Goal: Find specific page/section: Find specific page/section

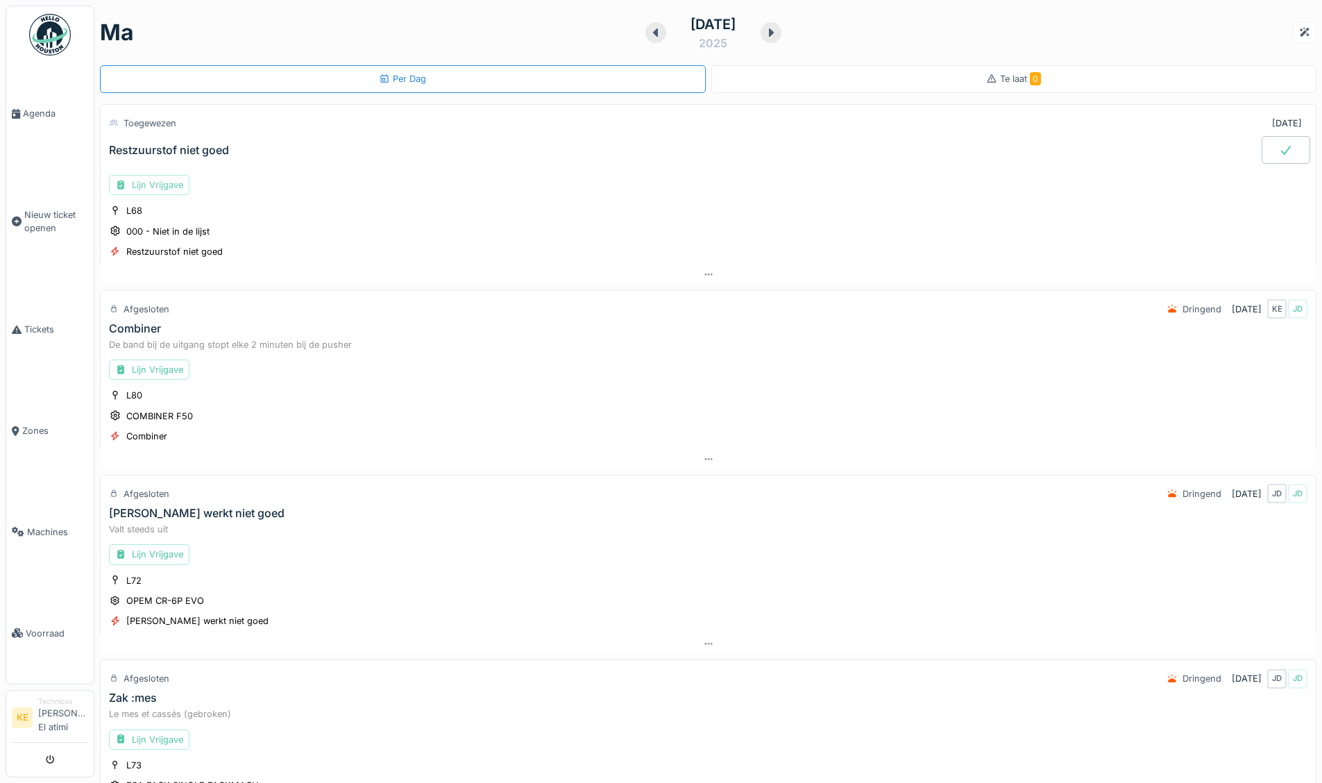
click at [165, 184] on div "Lijn Vrijgave" at bounding box center [149, 185] width 80 height 20
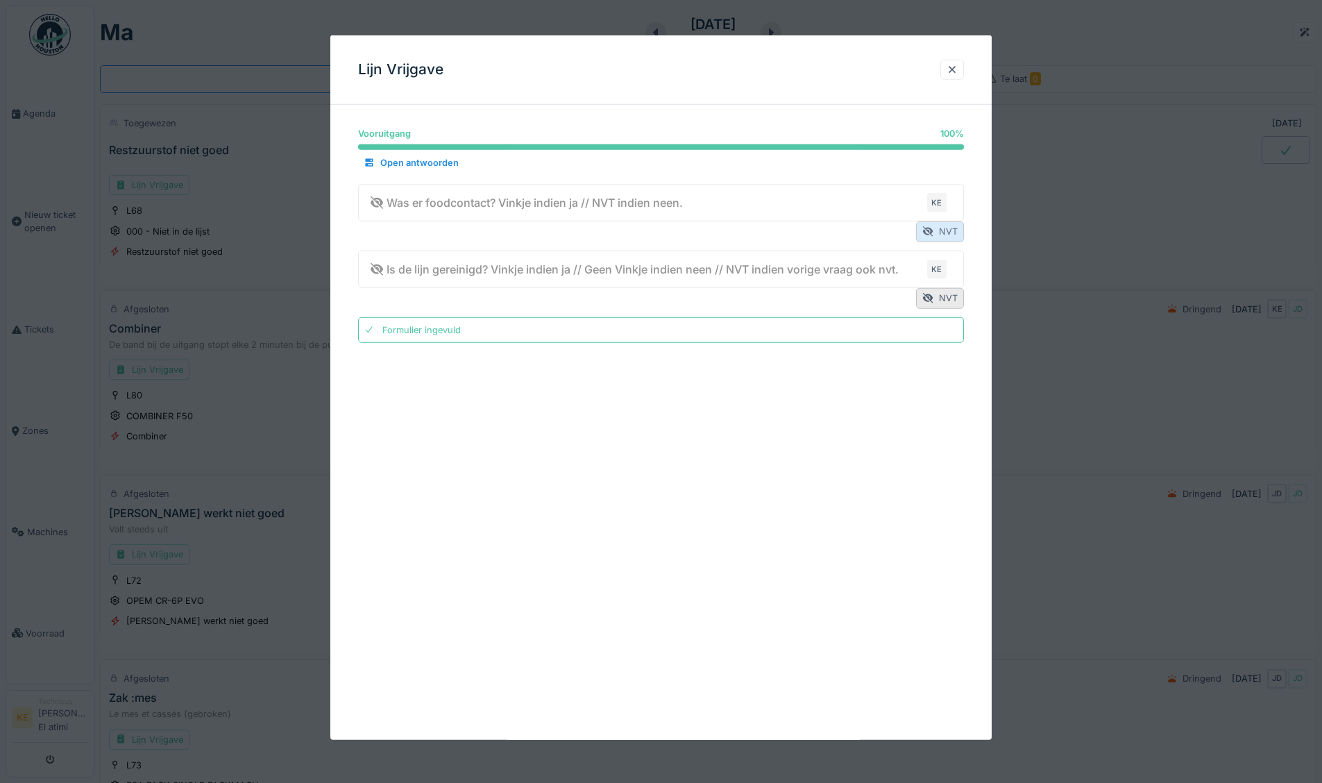
click at [940, 223] on div "NVT" at bounding box center [940, 231] width 48 height 20
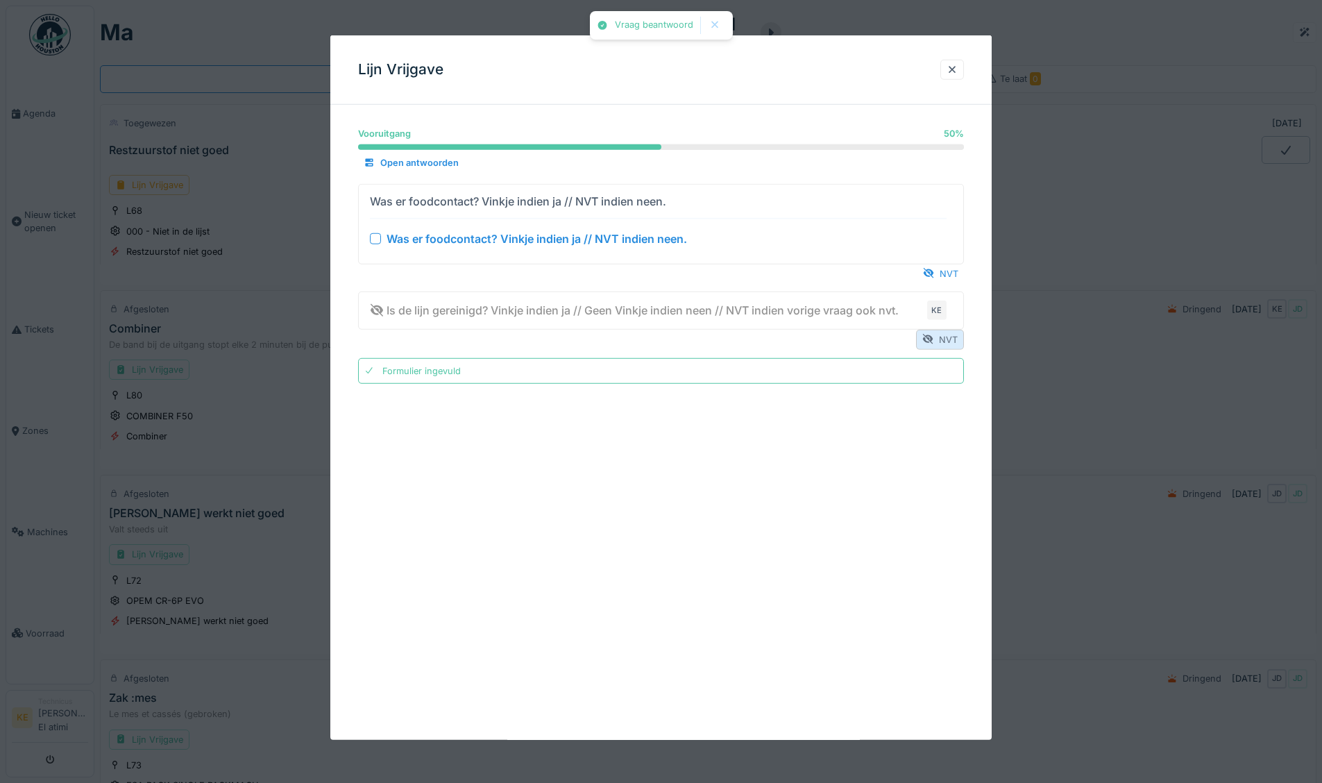
click at [946, 339] on div "NVT" at bounding box center [940, 339] width 48 height 20
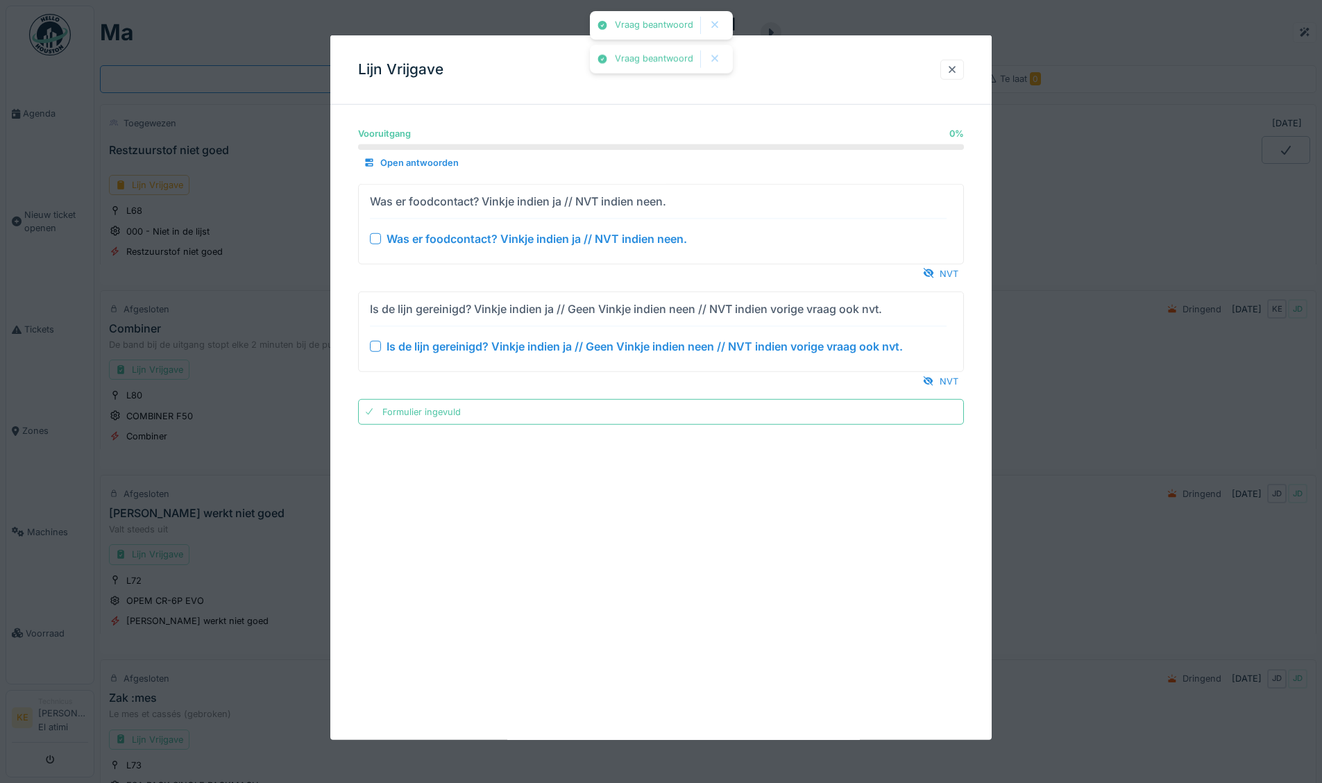
click at [958, 64] on div at bounding box center [952, 69] width 11 height 13
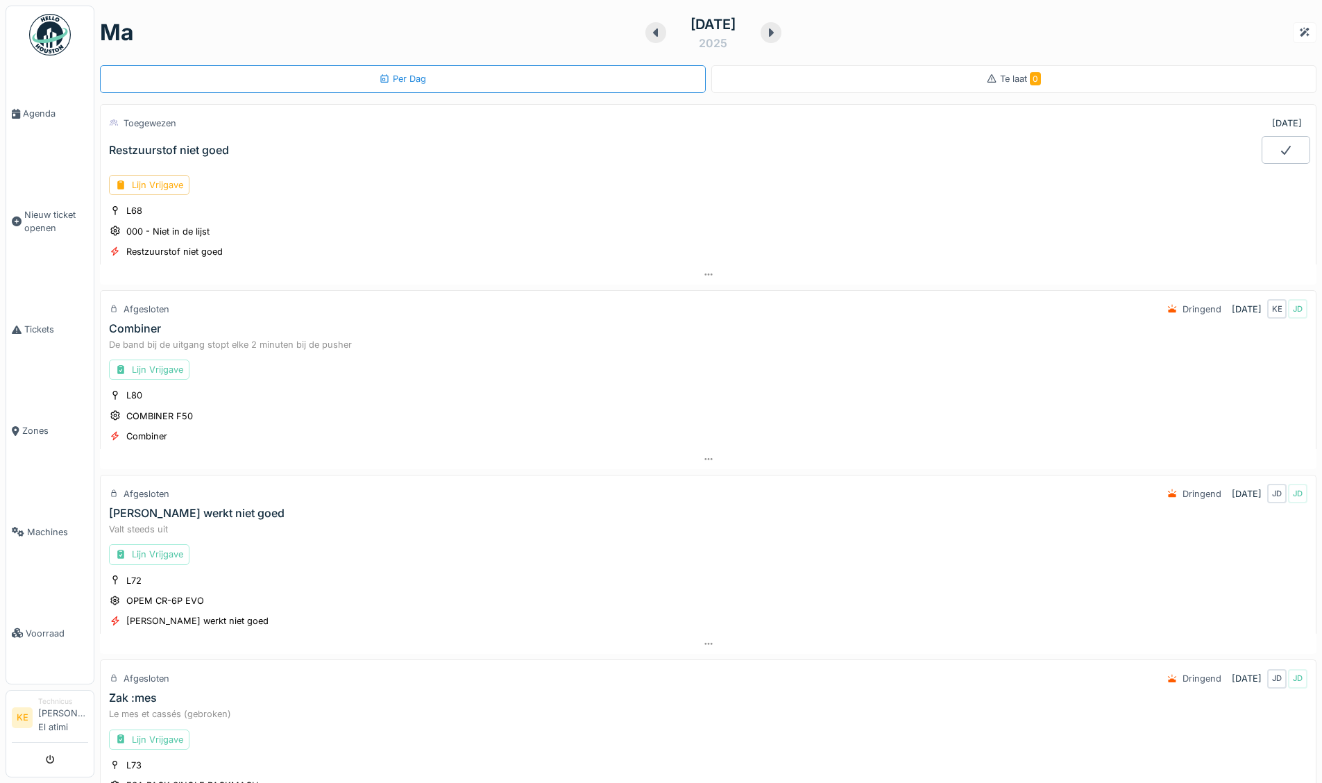
click at [1279, 144] on icon at bounding box center [1286, 149] width 14 height 11
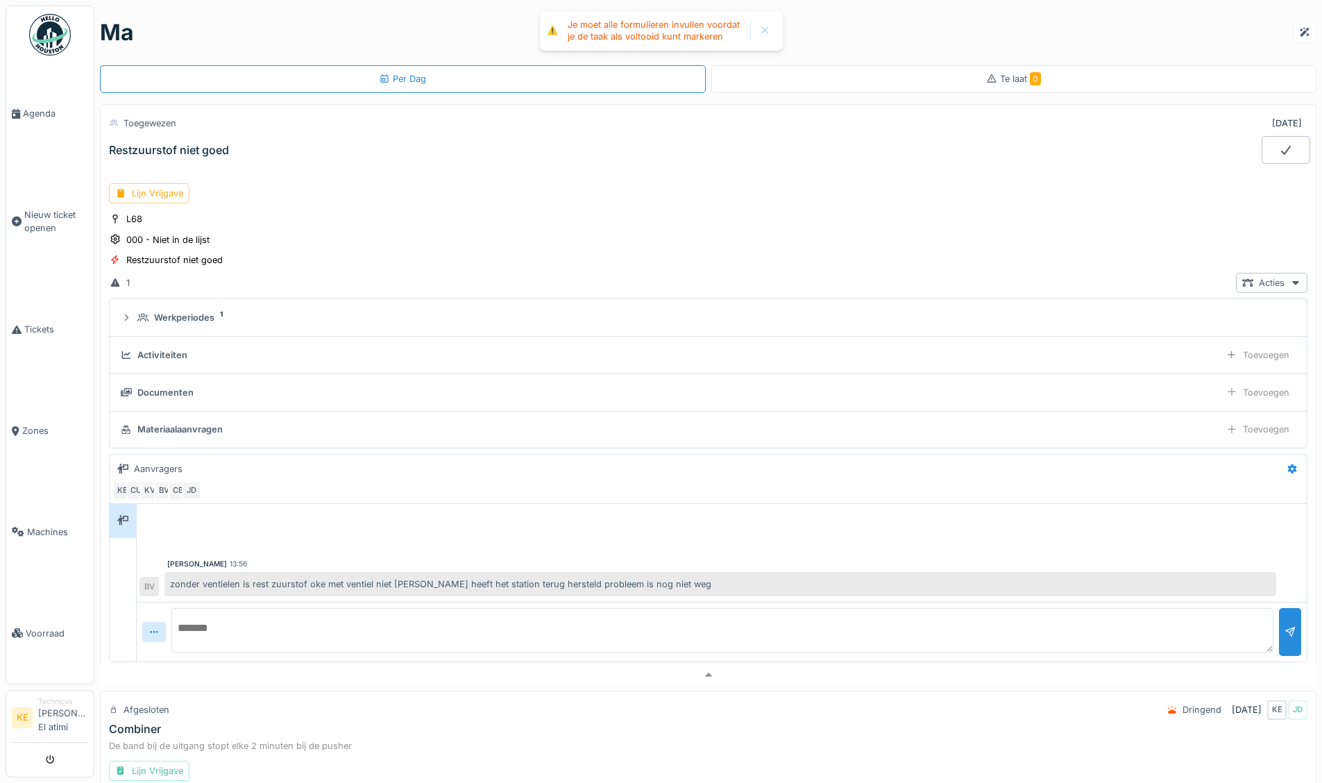
scroll to position [49, 0]
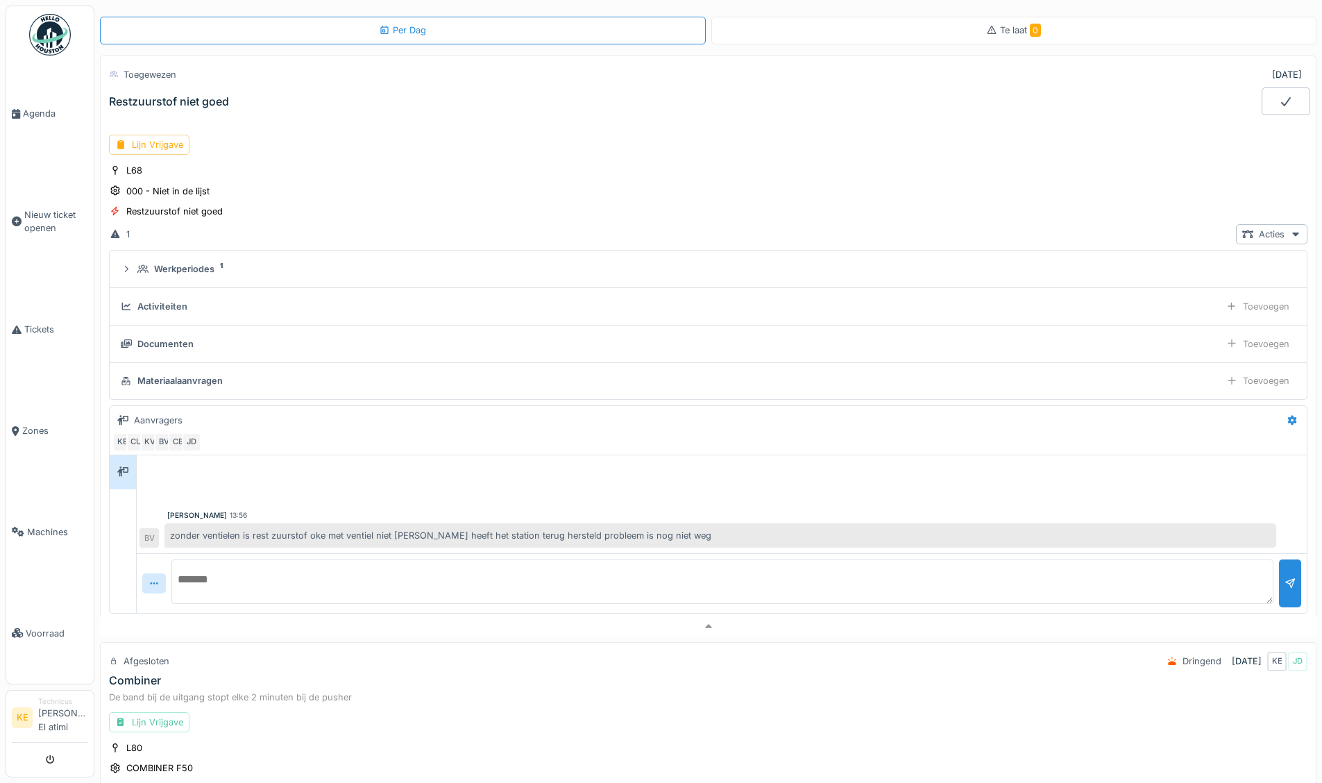
click at [895, 158] on div "Lijn Vrijgave L68 000 - Niet in de lijst Restzuurstof niet goed 1 Acties Werkpe…" at bounding box center [708, 370] width 1216 height 493
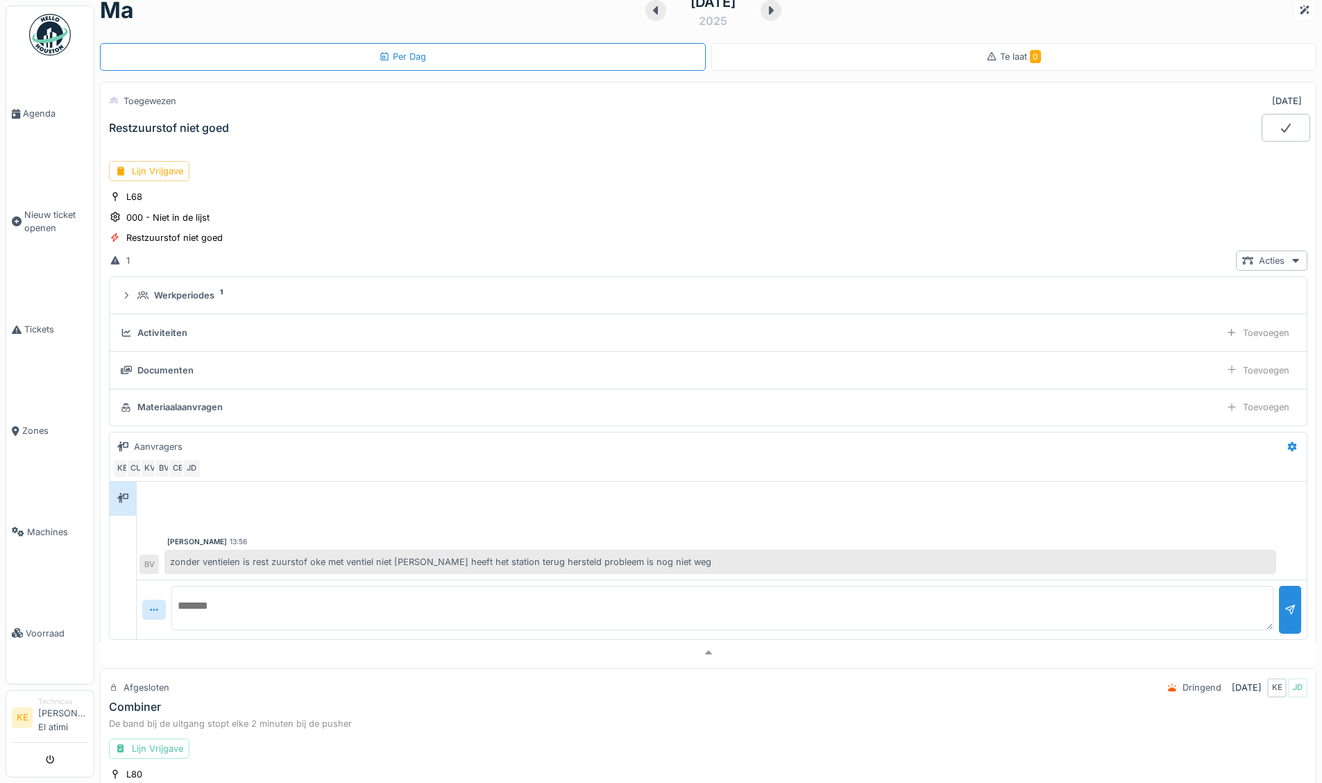
scroll to position [0, 0]
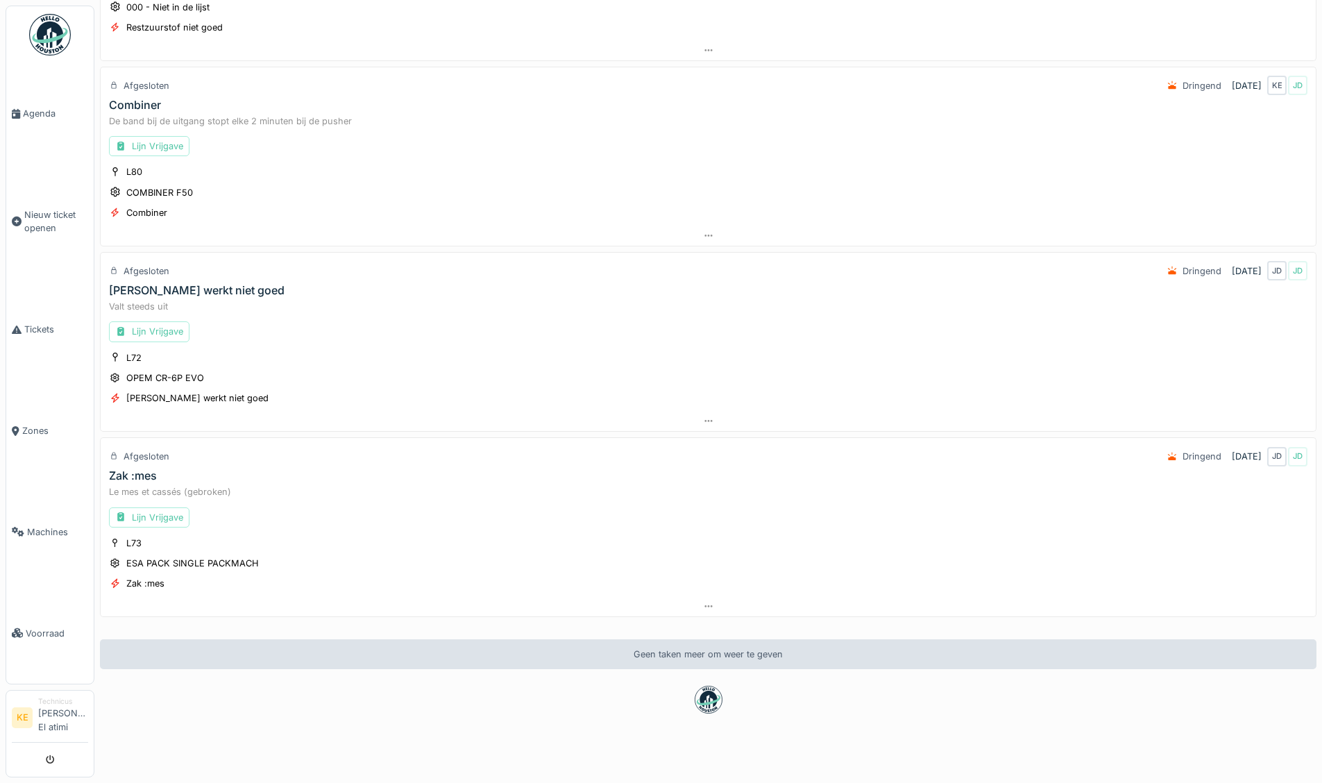
scroll to position [240, 0]
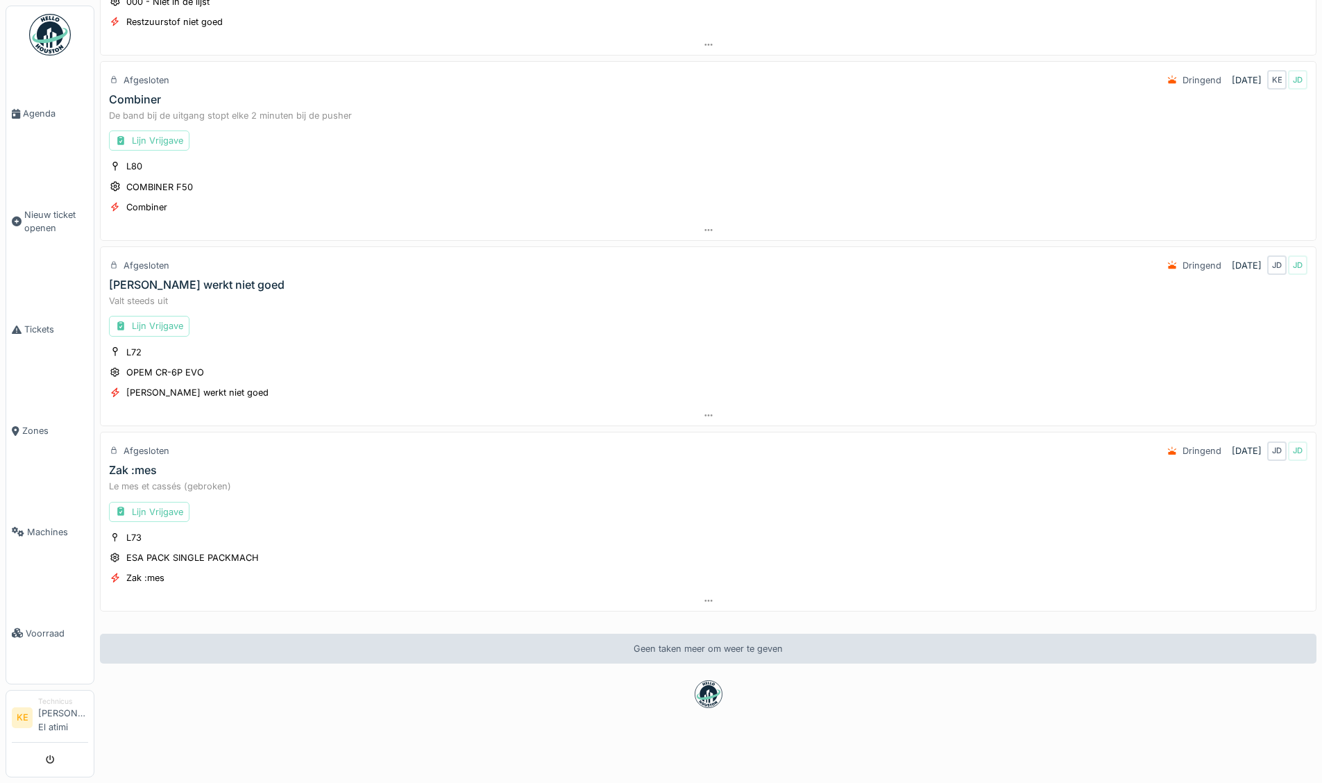
click at [46, 42] on img at bounding box center [50, 35] width 42 height 42
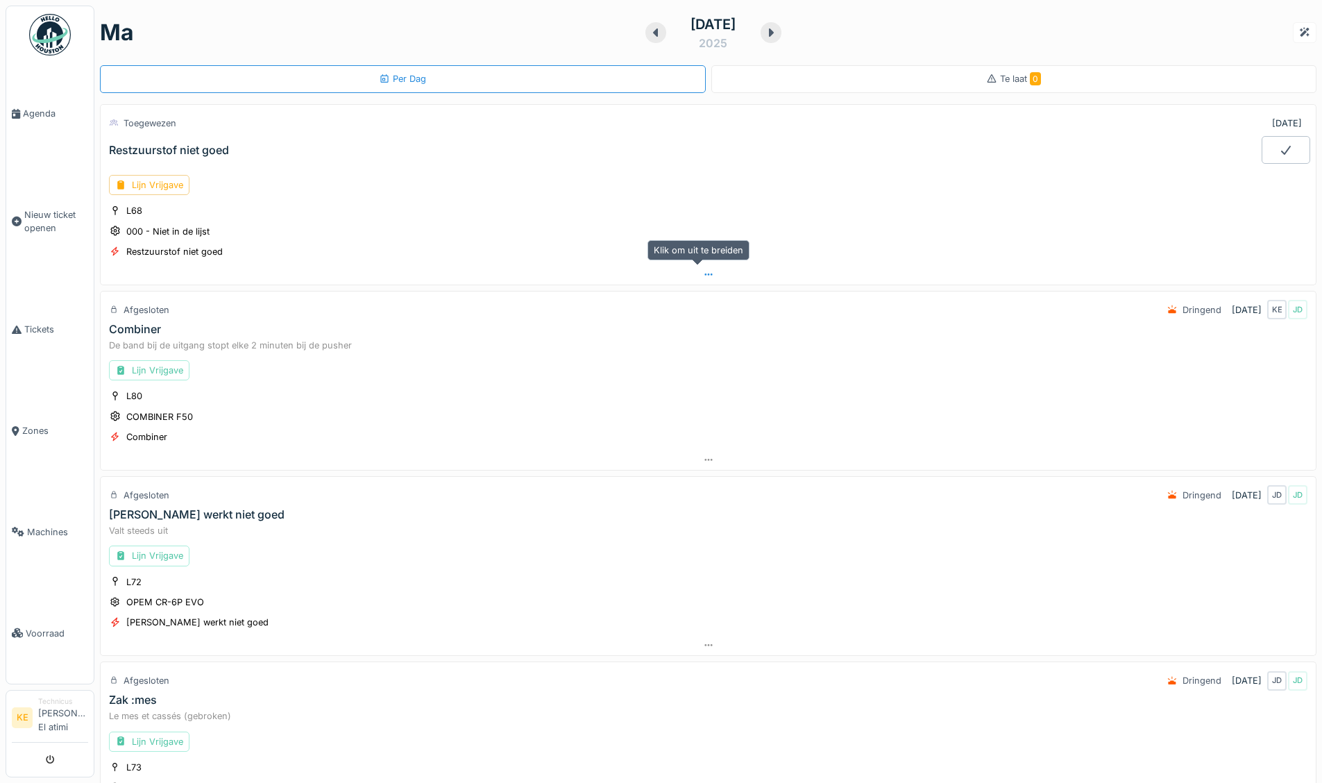
click at [707, 264] on div at bounding box center [708, 274] width 1215 height 20
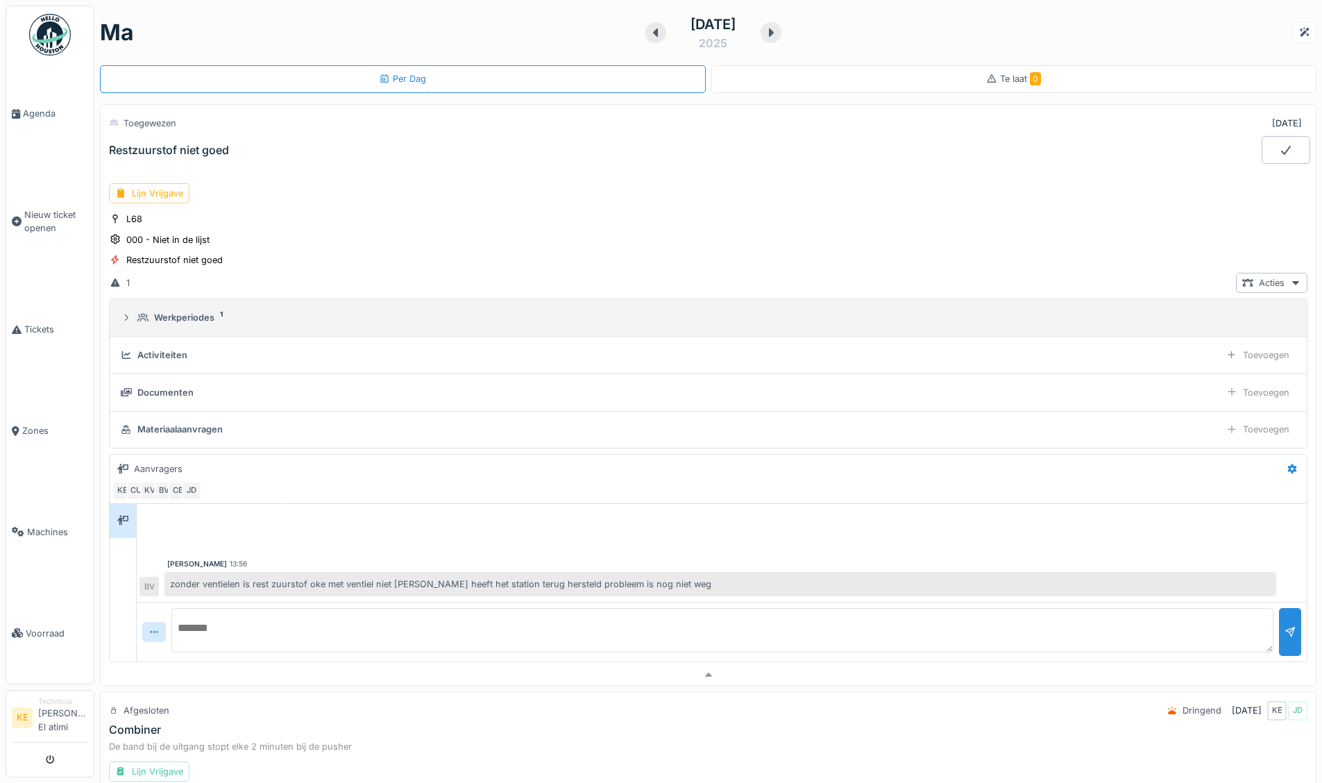
scroll to position [49, 0]
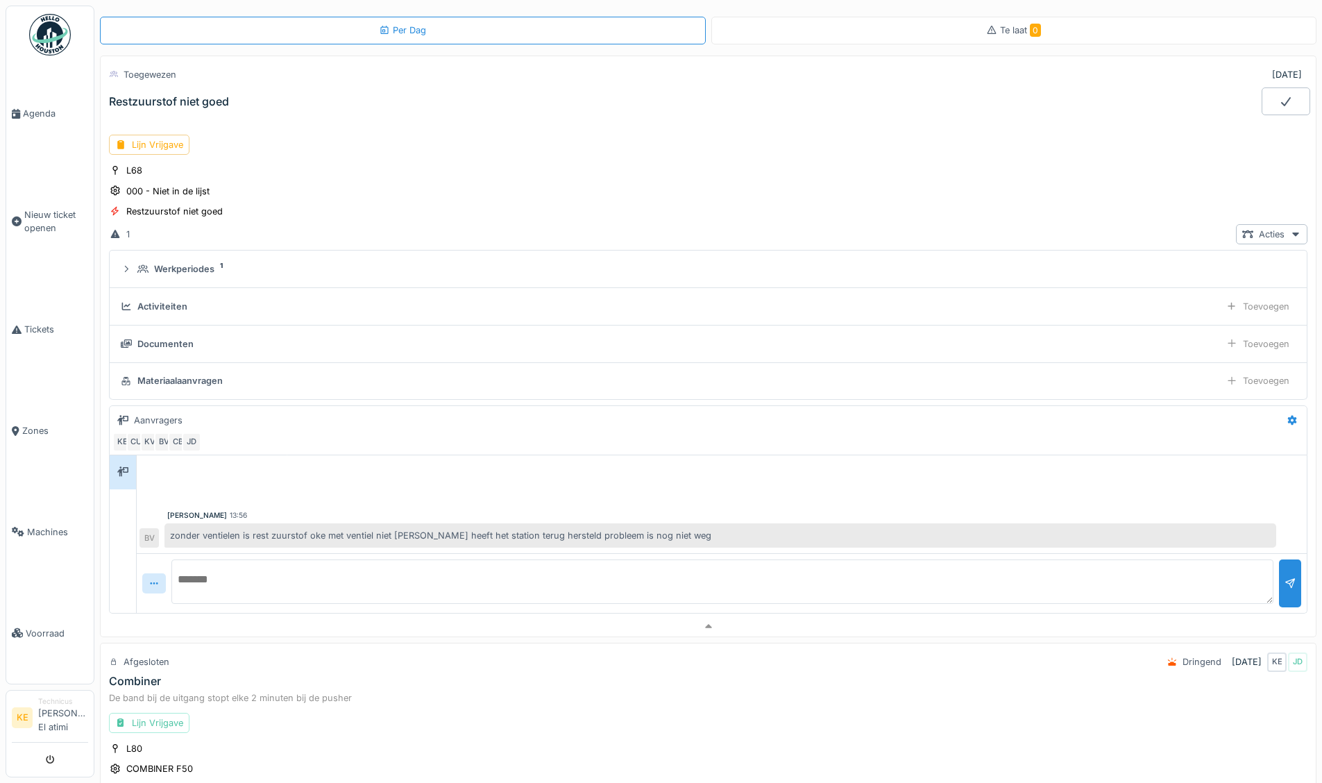
click at [1279, 103] on icon at bounding box center [1286, 101] width 14 height 11
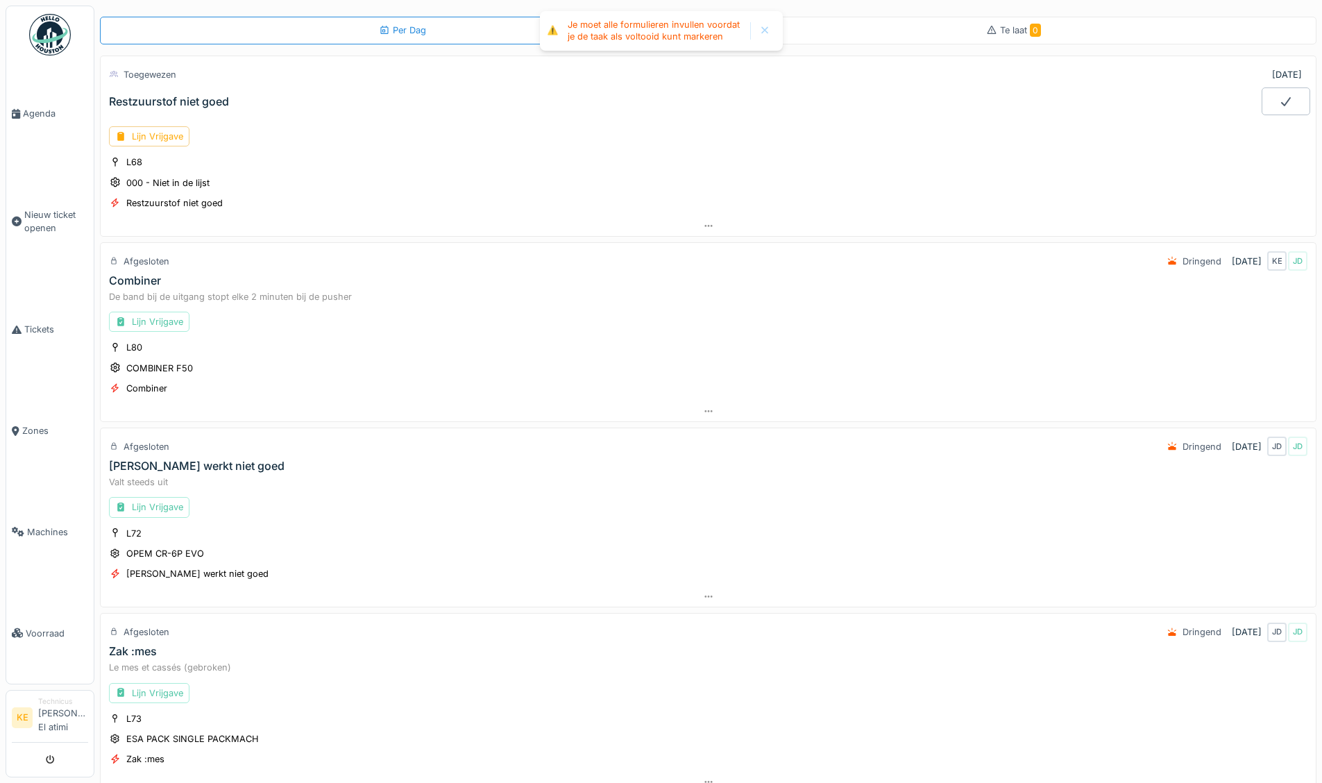
click at [1279, 102] on icon at bounding box center [1286, 101] width 14 height 11
